Goal: Information Seeking & Learning: Learn about a topic

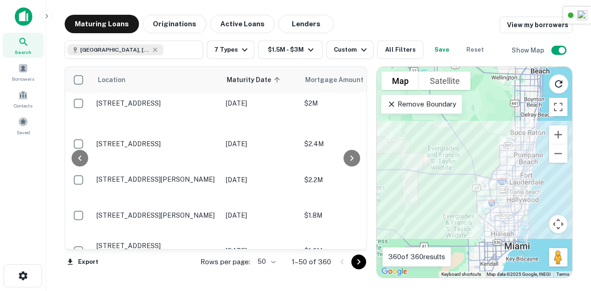
scroll to position [354, 162]
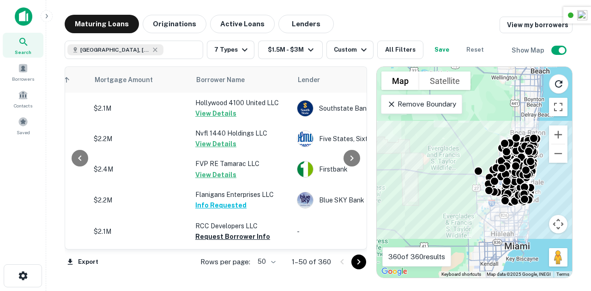
scroll to position [528, 211]
click at [362, 262] on icon "Go to next page" at bounding box center [358, 262] width 11 height 11
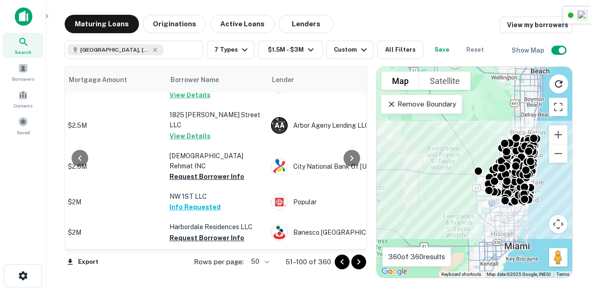
scroll to position [45, 237]
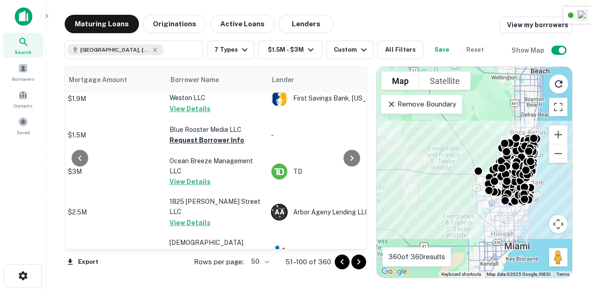
click at [174, 27] on button "Originations" at bounding box center [175, 24] width 64 height 18
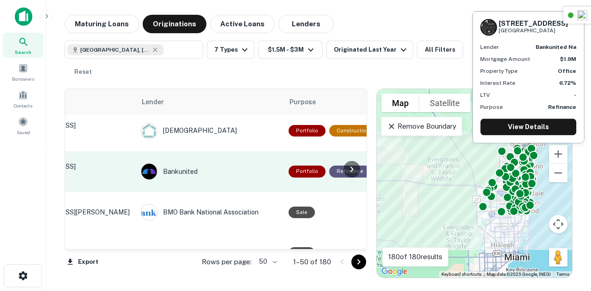
scroll to position [45, 0]
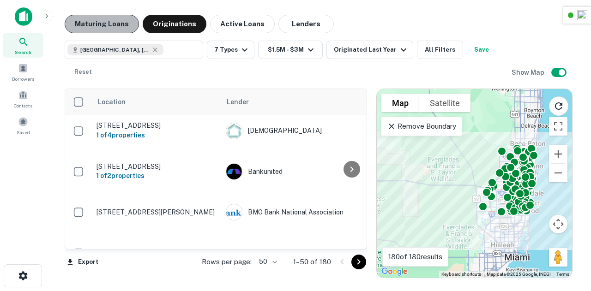
click at [118, 24] on button "Maturing Loans" at bounding box center [102, 24] width 74 height 18
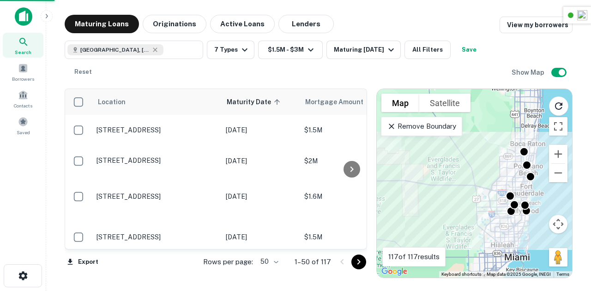
scroll to position [45, 0]
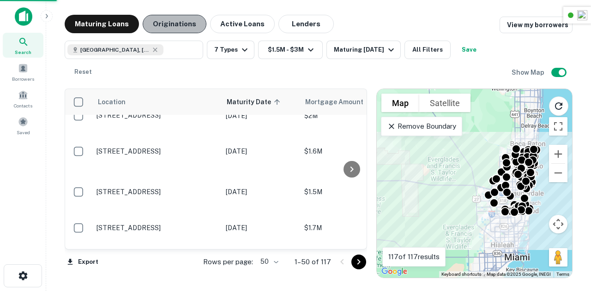
click at [175, 32] on button "Originations" at bounding box center [175, 24] width 64 height 18
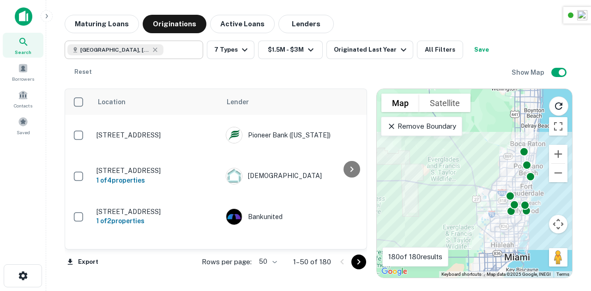
scroll to position [45, 0]
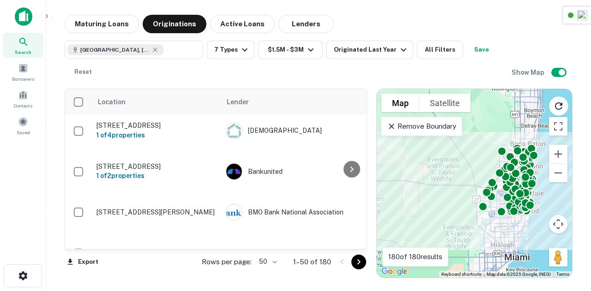
click at [26, 42] on icon at bounding box center [23, 41] width 11 height 11
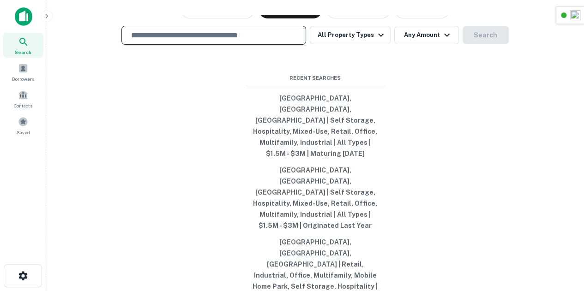
click at [230, 41] on input "text" at bounding box center [214, 35] width 176 height 11
type input "**********"
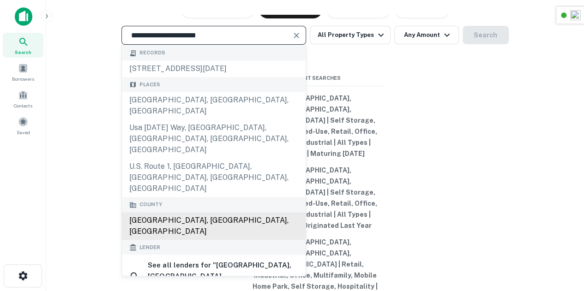
click at [188, 219] on div "[GEOGRAPHIC_DATA], [GEOGRAPHIC_DATA], [GEOGRAPHIC_DATA]" at bounding box center [214, 226] width 184 height 28
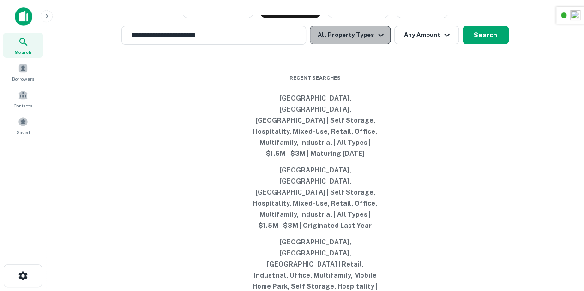
click at [356, 44] on button "All Property Types" at bounding box center [350, 35] width 80 height 18
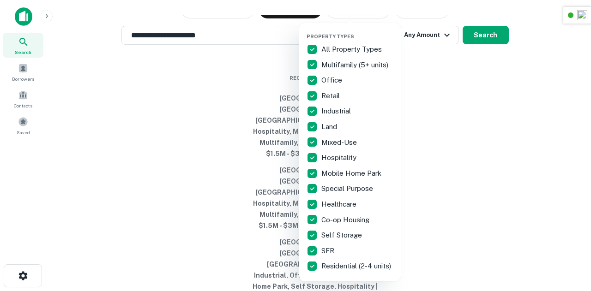
click at [346, 49] on p "All Property Types" at bounding box center [353, 49] width 62 height 11
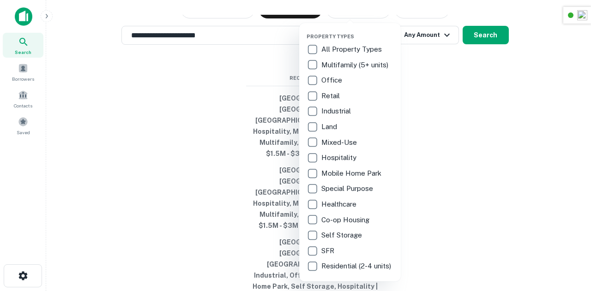
click at [341, 67] on p "Multifamily (5+ units)" at bounding box center [356, 65] width 69 height 11
click at [331, 84] on p "Office" at bounding box center [333, 80] width 23 height 11
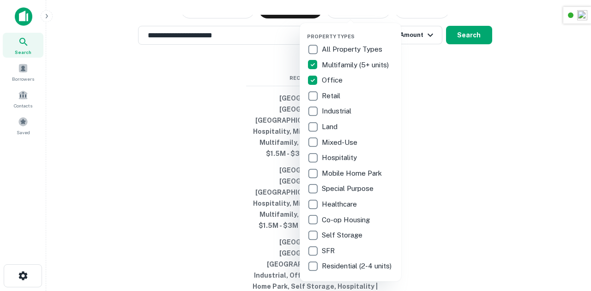
click at [340, 97] on p "Retail" at bounding box center [332, 96] width 20 height 11
click at [341, 114] on p "Industrial" at bounding box center [337, 111] width 31 height 11
click at [346, 160] on p "Hospitality" at bounding box center [340, 157] width 37 height 11
click at [343, 233] on p "Self Storage" at bounding box center [343, 235] width 42 height 11
click at [443, 118] on div at bounding box center [295, 145] width 591 height 291
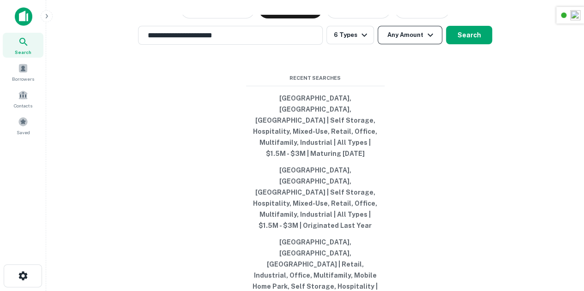
click at [408, 44] on button "Any Amount" at bounding box center [410, 35] width 65 height 18
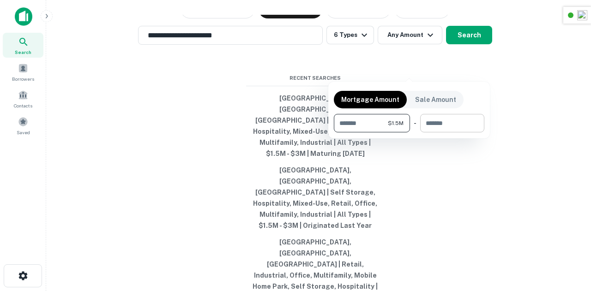
type input "*******"
click at [455, 128] on input "number" at bounding box center [449, 123] width 58 height 18
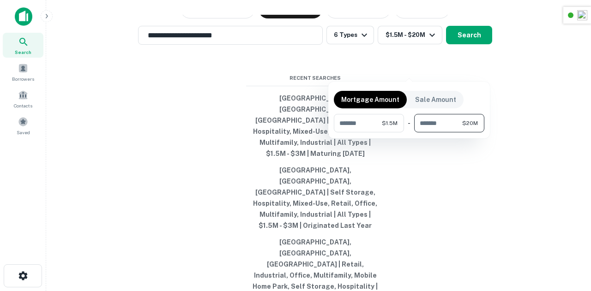
type input "********"
click at [532, 132] on div at bounding box center [295, 145] width 591 height 291
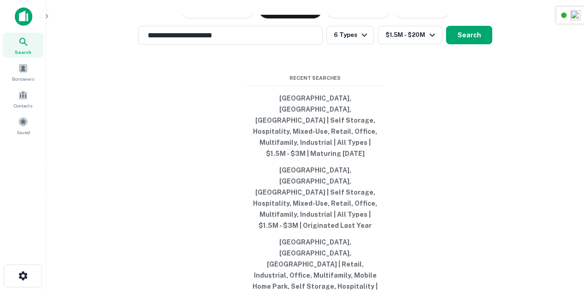
click at [481, 44] on button "Search" at bounding box center [469, 35] width 46 height 18
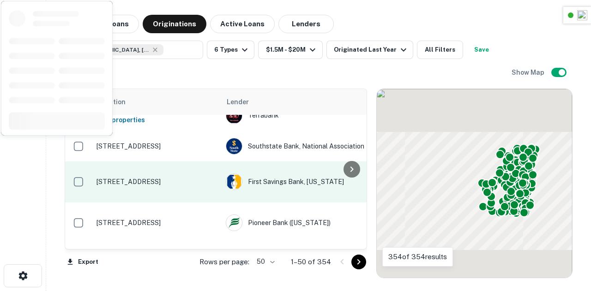
scroll to position [0, 35]
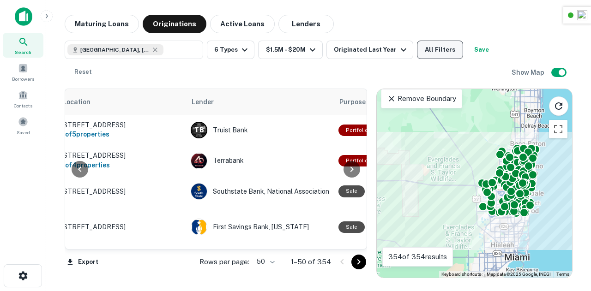
click at [438, 48] on button "All Filters" at bounding box center [440, 50] width 46 height 18
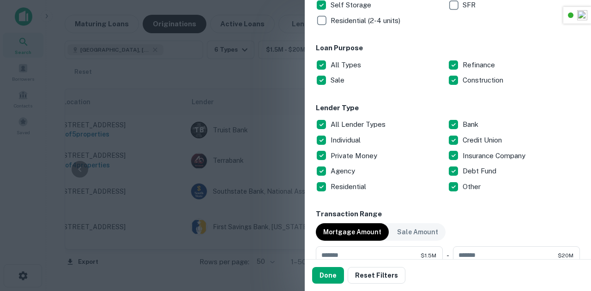
scroll to position [273, 0]
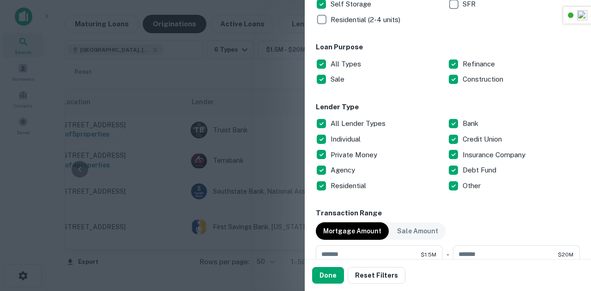
click at [352, 126] on p "All Lender Types" at bounding box center [359, 123] width 57 height 11
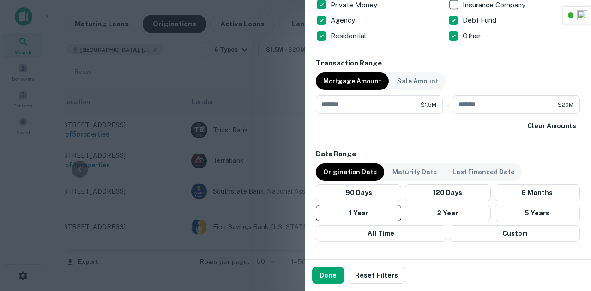
scroll to position [447, 0]
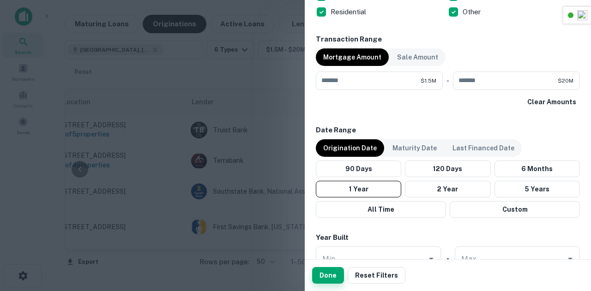
click at [337, 274] on button "Done" at bounding box center [328, 275] width 32 height 17
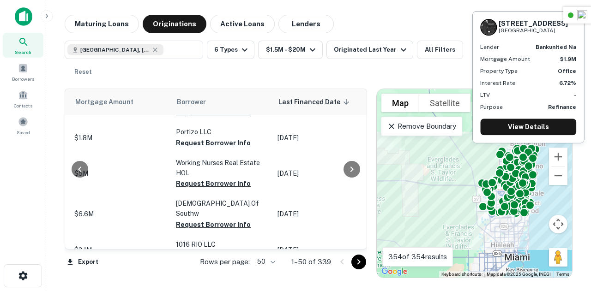
scroll to position [0, 452]
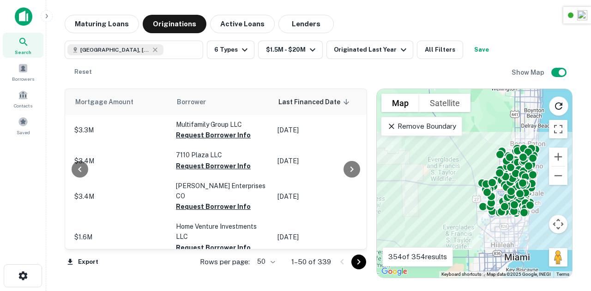
click at [479, 54] on button "Save" at bounding box center [482, 50] width 30 height 18
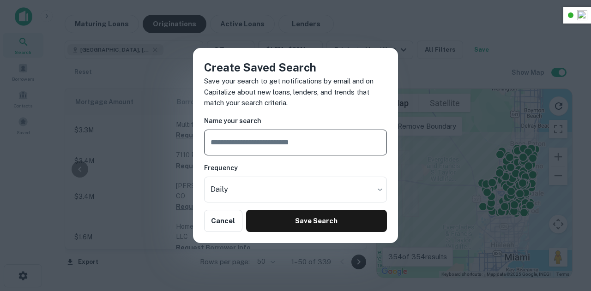
click at [279, 152] on input "text" at bounding box center [295, 143] width 183 height 26
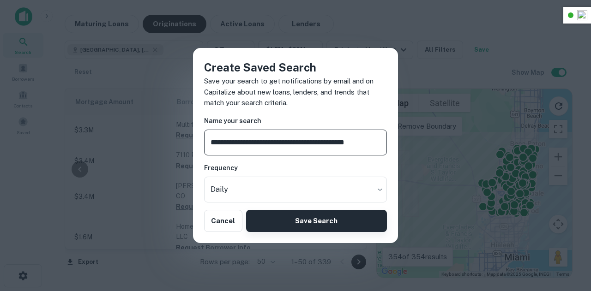
type input "**********"
click at [323, 231] on button "Save Search" at bounding box center [316, 221] width 141 height 22
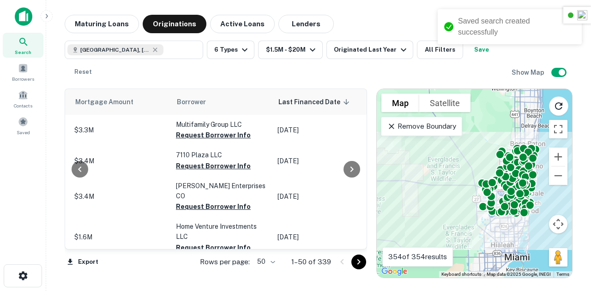
click at [357, 77] on div "Broward County, FL, USA ​ 6 Types $1.5M - $20M Originated Last Year All Filters…" at bounding box center [288, 61] width 447 height 41
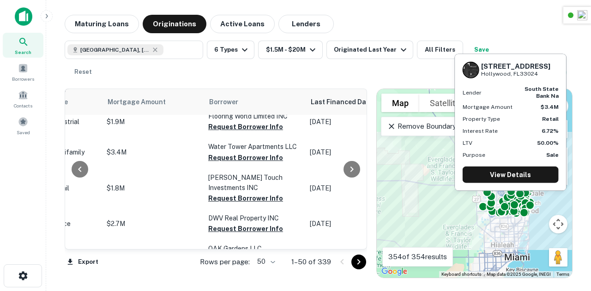
scroll to position [0, 420]
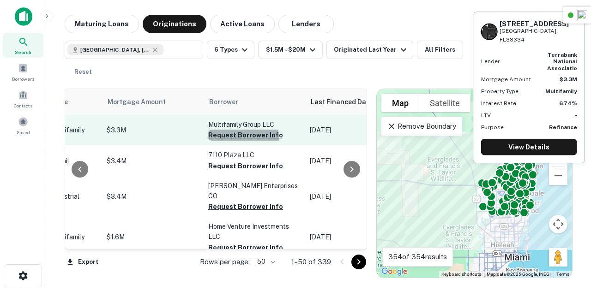
click at [237, 140] on button "Request Borrower Info" at bounding box center [245, 135] width 75 height 11
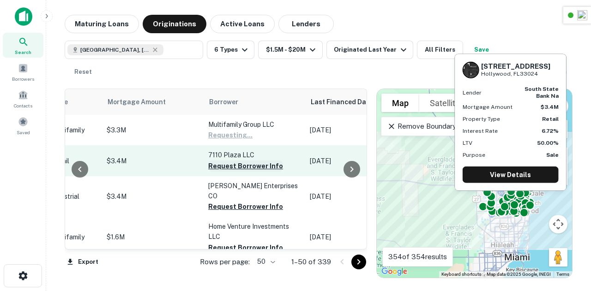
click at [248, 172] on button "Request Borrower Info" at bounding box center [245, 166] width 75 height 11
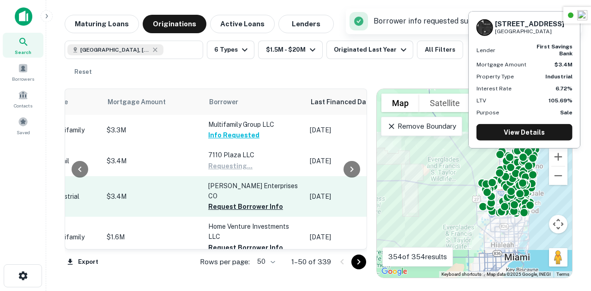
click at [248, 201] on button "Request Borrower Info" at bounding box center [245, 206] width 75 height 11
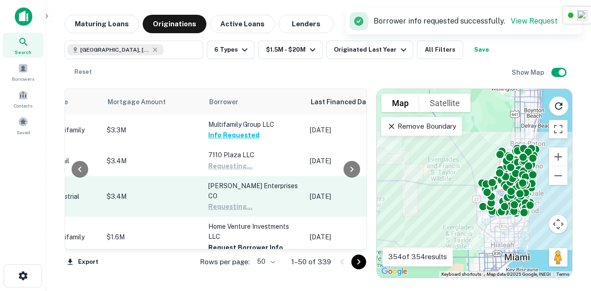
scroll to position [79, 420]
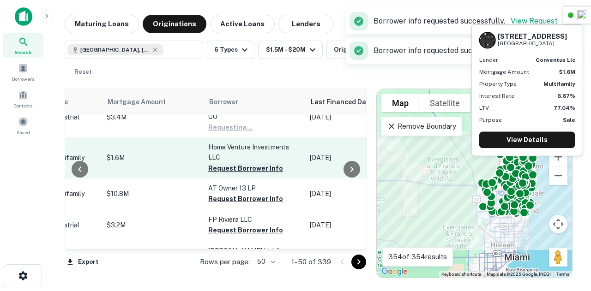
click at [227, 163] on button "Request Borrower Info" at bounding box center [245, 168] width 75 height 11
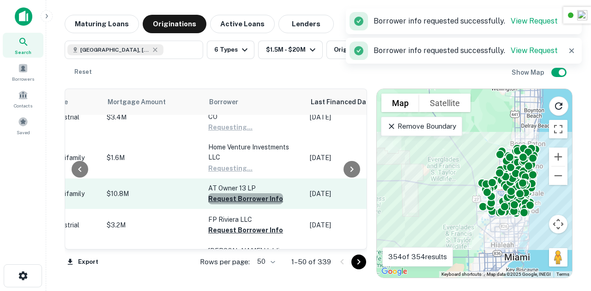
click at [247, 195] on button "Request Borrower Info" at bounding box center [245, 199] width 75 height 11
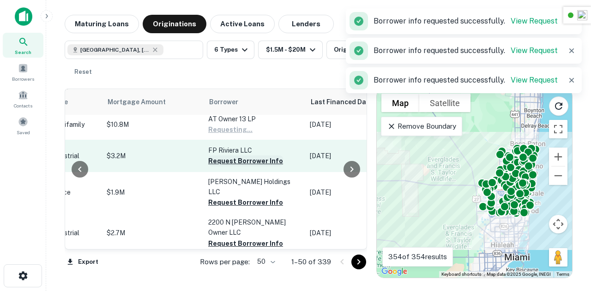
click at [231, 156] on button "Request Borrower Info" at bounding box center [245, 161] width 75 height 11
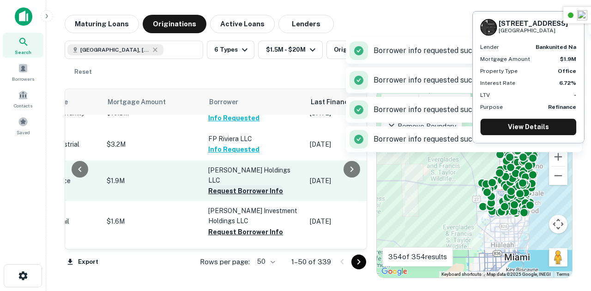
click at [248, 186] on button "Request Borrower Info" at bounding box center [245, 191] width 75 height 11
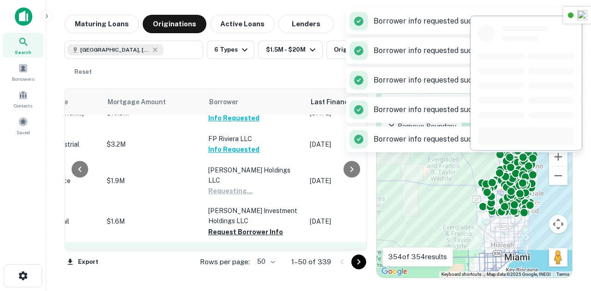
click at [231, 227] on button "Request Borrower Info" at bounding box center [245, 232] width 75 height 11
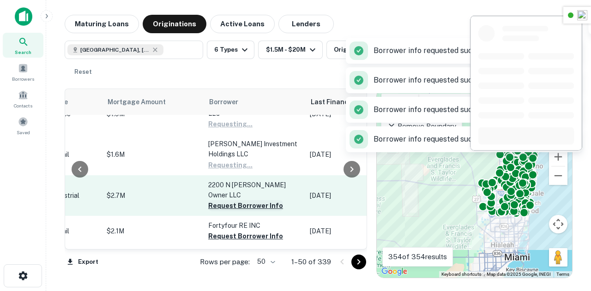
click at [238, 200] on button "Request Borrower Info" at bounding box center [245, 205] width 75 height 11
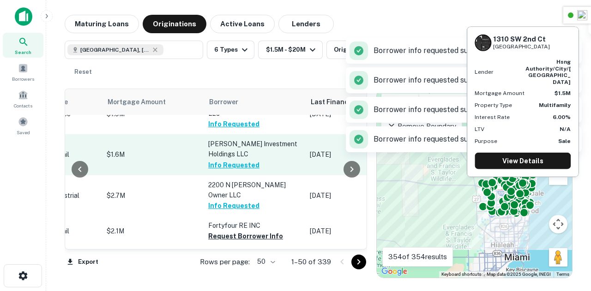
scroll to position [306, 420]
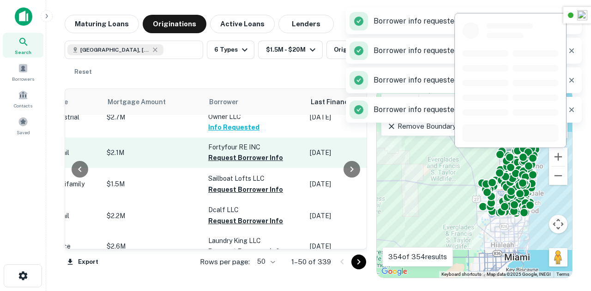
click at [239, 152] on button "Request Borrower Info" at bounding box center [245, 157] width 75 height 11
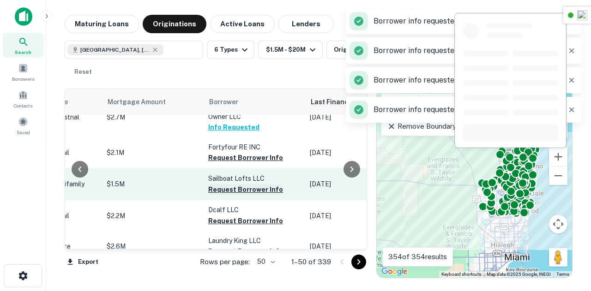
click at [237, 184] on button "Request Borrower Info" at bounding box center [245, 189] width 75 height 11
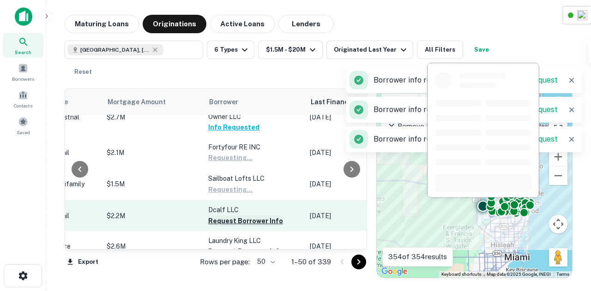
click at [227, 216] on button "Request Borrower Info" at bounding box center [245, 221] width 75 height 11
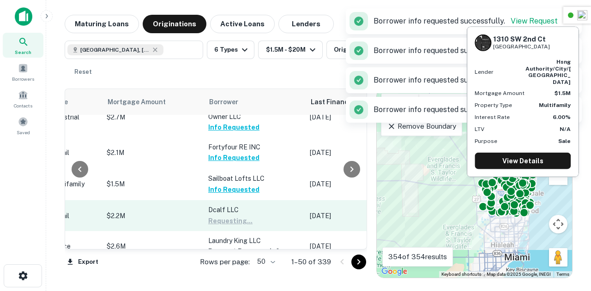
click at [239, 200] on td "Dcalf LLC Requesting..." at bounding box center [255, 215] width 102 height 30
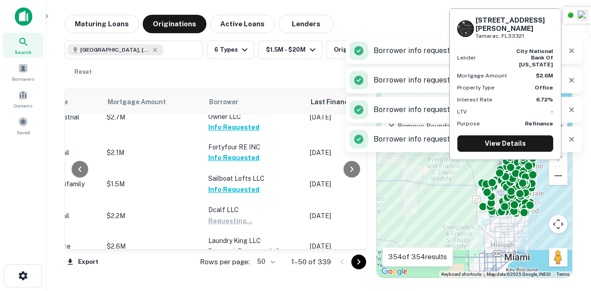
scroll to position [374, 420]
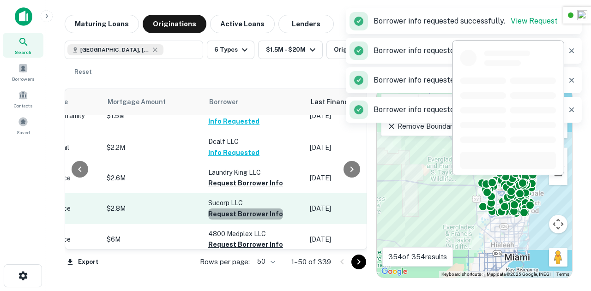
click at [244, 209] on button "Request Borrower Info" at bounding box center [245, 214] width 75 height 11
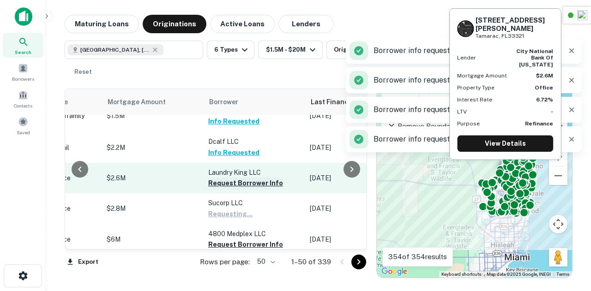
click at [243, 178] on button "Request Borrower Info" at bounding box center [245, 183] width 75 height 11
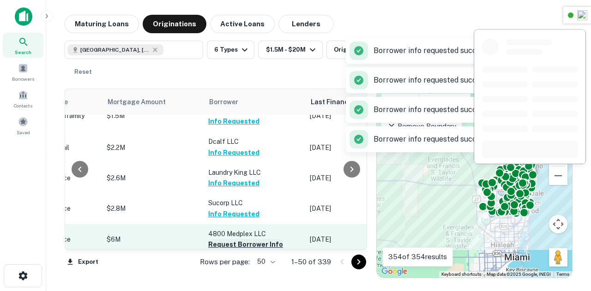
click at [241, 239] on button "Request Borrower Info" at bounding box center [245, 244] width 75 height 11
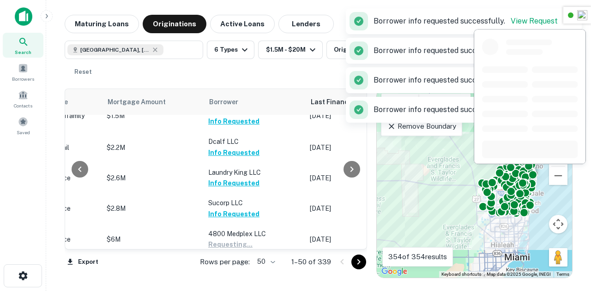
scroll to position [455, 420]
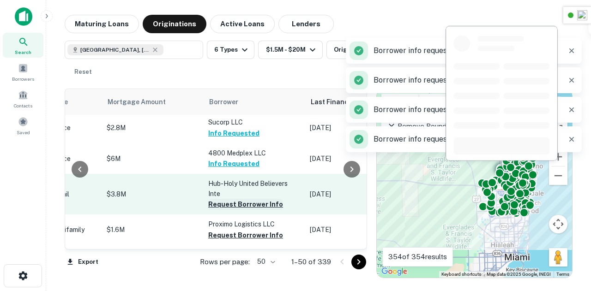
click at [237, 199] on button "Request Borrower Info" at bounding box center [245, 204] width 75 height 11
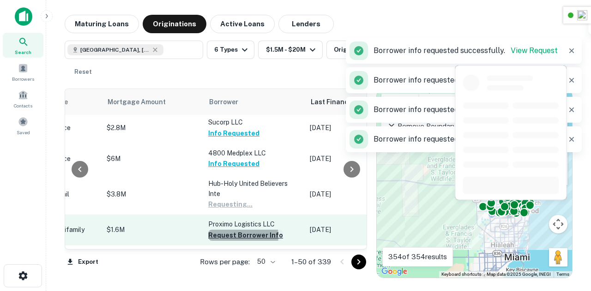
click at [234, 230] on button "Request Borrower Info" at bounding box center [245, 235] width 75 height 11
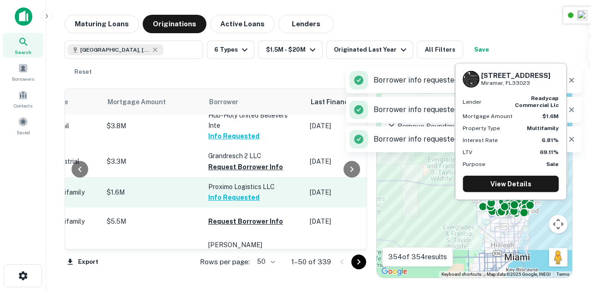
scroll to position [553, 420]
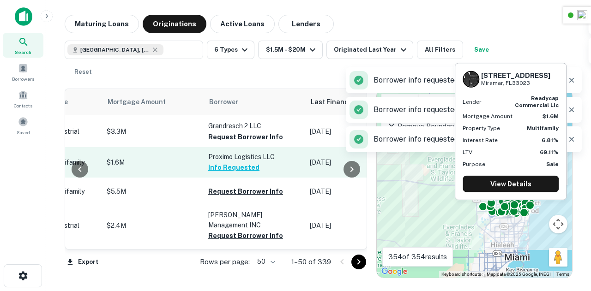
click at [223, 162] on button "Info Requested" at bounding box center [233, 167] width 51 height 11
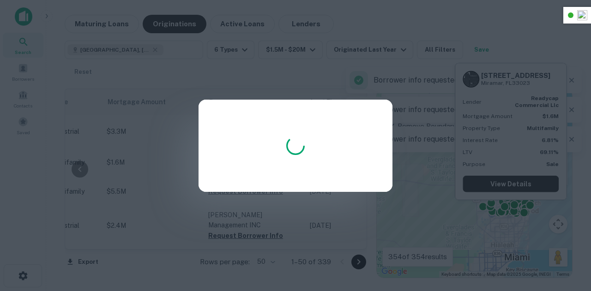
click at [160, 119] on div at bounding box center [295, 145] width 591 height 291
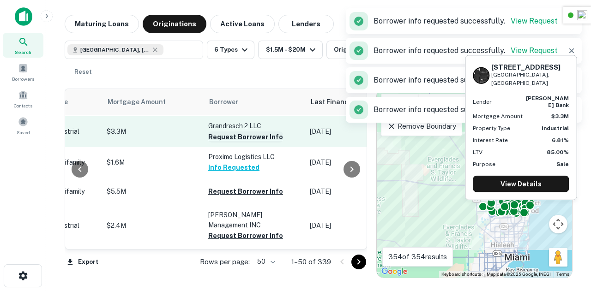
click at [247, 132] on button "Request Borrower Info" at bounding box center [245, 137] width 75 height 11
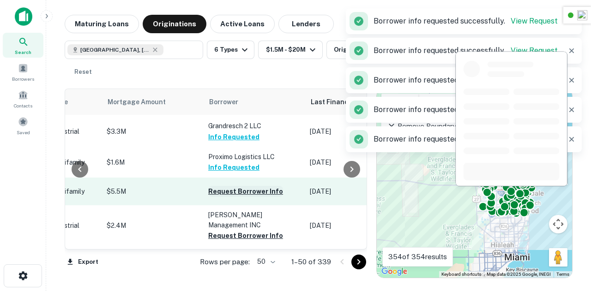
click at [239, 186] on button "Request Borrower Info" at bounding box center [245, 191] width 75 height 11
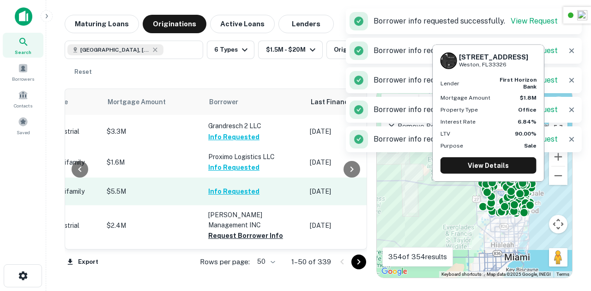
scroll to position [621, 420]
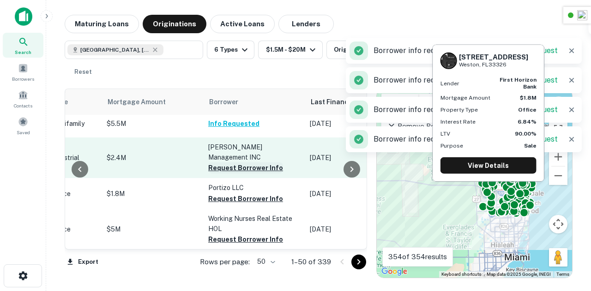
click at [233, 163] on button "Request Borrower Info" at bounding box center [245, 168] width 75 height 11
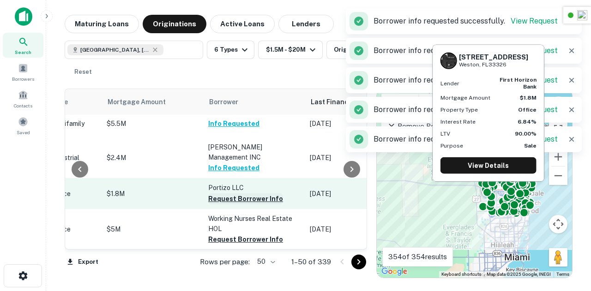
click at [242, 194] on button "Request Borrower Info" at bounding box center [245, 199] width 75 height 11
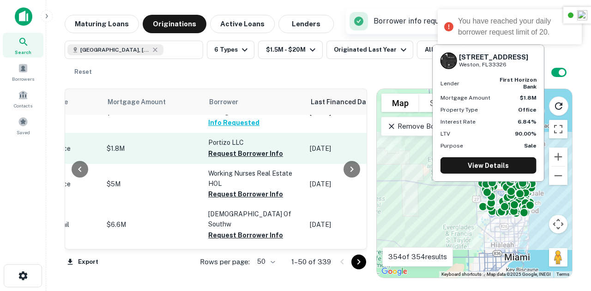
scroll to position [643, 420]
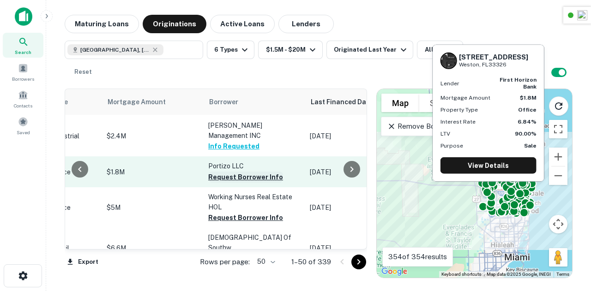
click at [246, 172] on button "Request Borrower Info" at bounding box center [245, 177] width 75 height 11
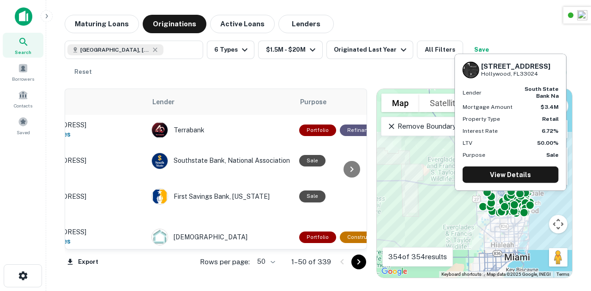
scroll to position [0, 0]
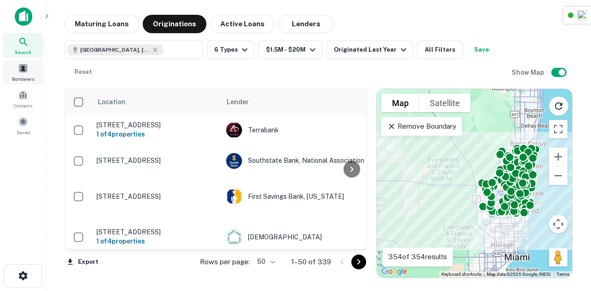
click at [16, 82] on span "Borrowers" at bounding box center [23, 78] width 22 height 7
